Goal: Task Accomplishment & Management: Manage account settings

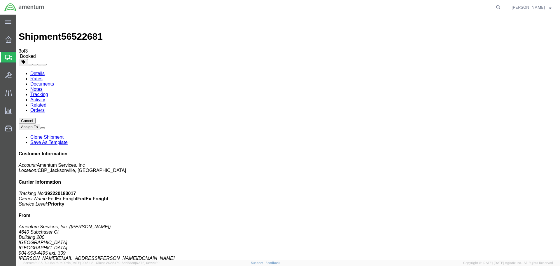
click h4 "Routing & Vehicle Information"
click div "Ship From Amentum Services, Inc. ([PERSON_NAME]) [STREET_ADDRESS] 904-908-4495 …"
click at [0, 0] on span "Create Shipment" at bounding box center [0, 0] width 0 height 0
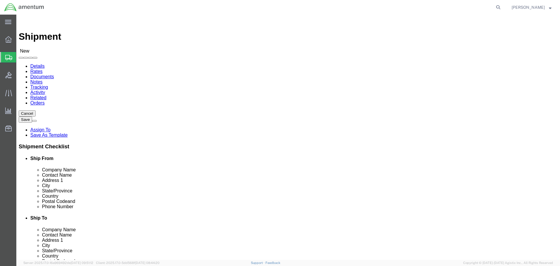
click div "Location Select Select My Profile Location [PHONE_NUMBER] [PHONE_NUMBER] [PHONE…"
select select "MYPROFILE"
select select "FL"
click at [6, 40] on icon at bounding box center [8, 39] width 6 height 6
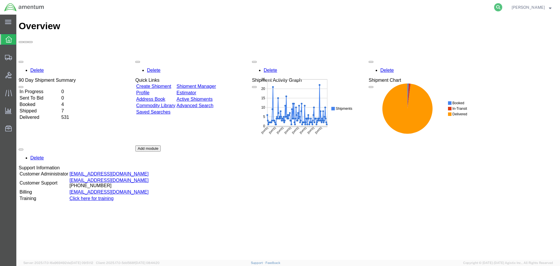
click at [502, 5] on icon at bounding box center [498, 7] width 8 height 8
paste input "391090313834"
type input "391090313834"
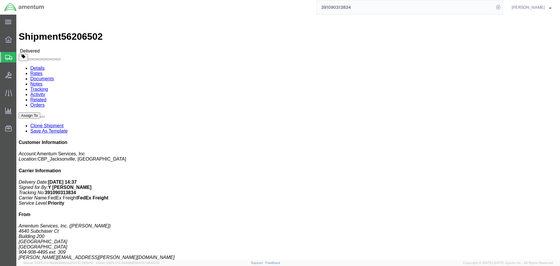
click link "Clone Shipment"
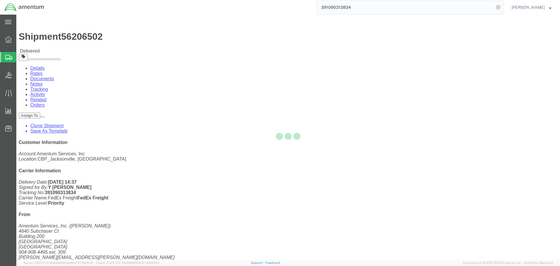
select select "49917"
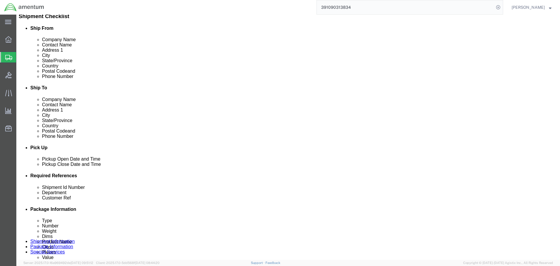
scroll to position [175, 0]
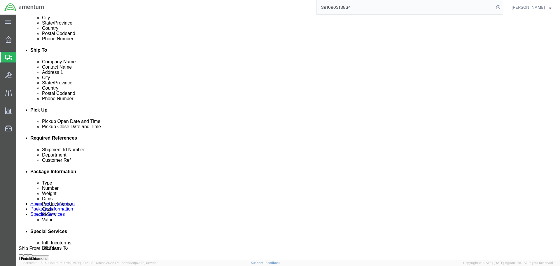
click div "[DATE] 11:25 AM"
click div "[DATE] 3:30 PM"
click div "Pickup Date: Pickup Start Date Pickup Start Time Pickup Open Date and Time [DAT…"
click button "Add reference"
click button "button"
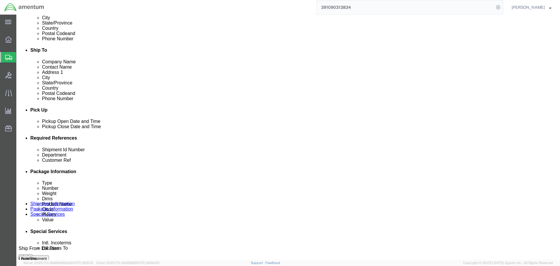
scroll to position [263, 0]
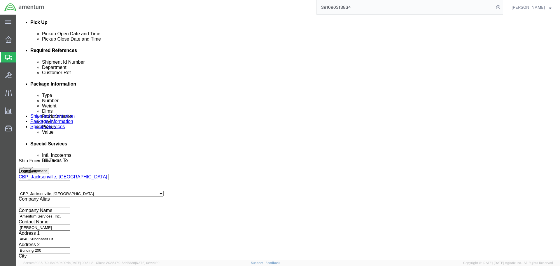
click button "Continue"
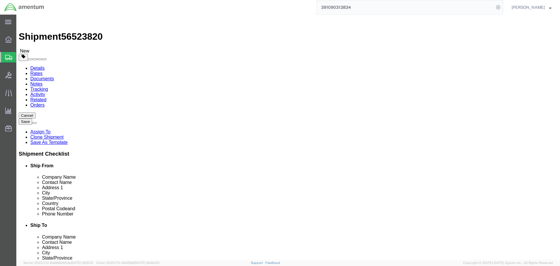
click input "39.00"
type input "40"
type input "47"
type input "61"
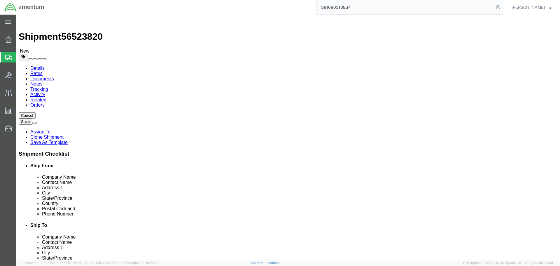
type input "465"
click dd "2.00 Each"
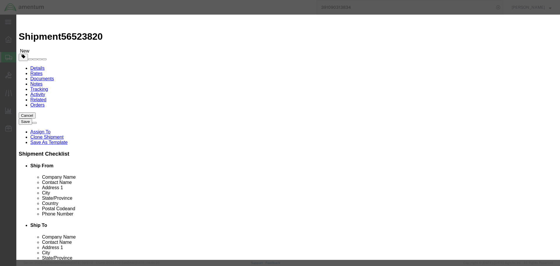
click input "TAS1289, TAS1375"
drag, startPoint x: 339, startPoint y: 84, endPoint x: 344, endPoint y: 86, distance: 5.5
click input "TAS1, TAS1375"
click input "TAS1301, TAS1375"
type input "TAS1301, TAS1182"
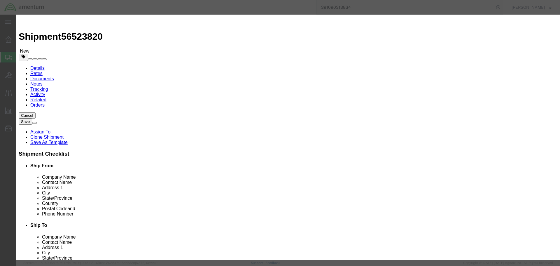
click select "Select 50 55 60 65 70 85 92.5 100 125 175 250 300 400"
select select "125"
click select "Select 50 55 60 65 70 85 92.5 100 125 175 250 300 400"
click button "Save & Close"
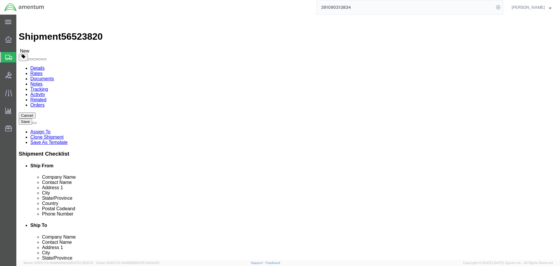
click button "Continue"
click button "Rate Shipment"
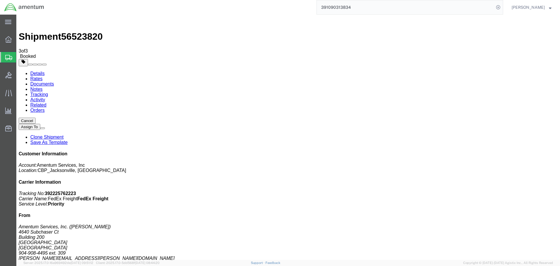
drag, startPoint x: 23, startPoint y: 92, endPoint x: 27, endPoint y: 92, distance: 3.8
checkbox input "true"
click at [76, 191] on b "392225762223" at bounding box center [60, 193] width 31 height 5
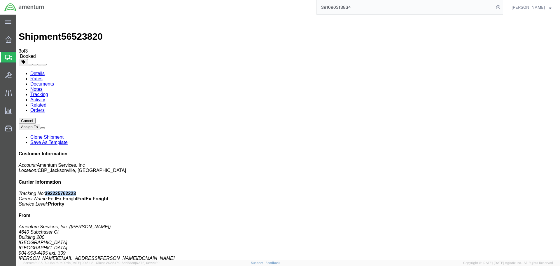
copy b "392225762223"
click at [39, 71] on link "Details" at bounding box center [37, 73] width 14 height 5
click link "Schedule pickup request"
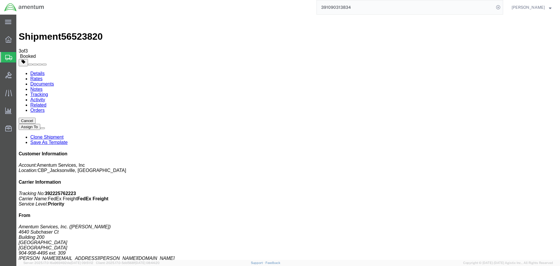
click b "[VEHICLE_IDENTIFICATION_NUMBER]"
copy b "[VEHICLE_IDENTIFICATION_NUMBER]"
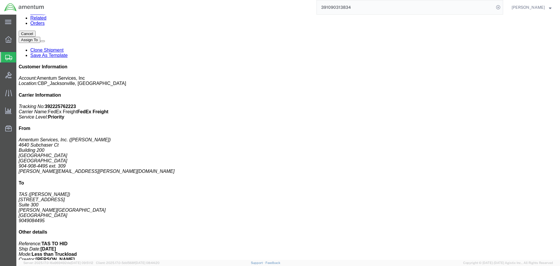
scroll to position [88, 0]
click div "# 1 1 Pallet(s) Standard (Not Stackable) Total weight: 465.00 LBS ( dim ) Track…"
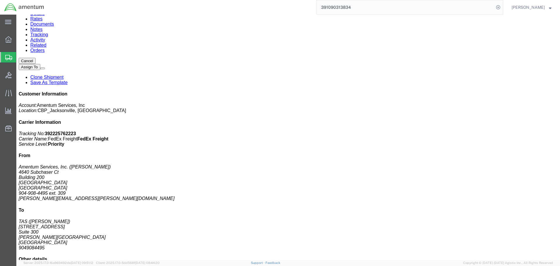
scroll to position [0, 0]
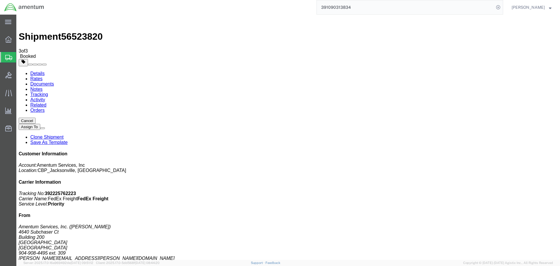
click div "# 1 1 Pallet(s) Standard (Not Stackable) Total weight: 465.00 LBS ( dim ) Track…"
click div "Leg 1 - Less than Truckload"
